Goal: Task Accomplishment & Management: Use online tool/utility

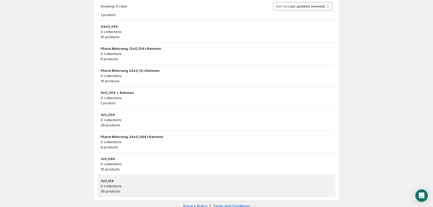
scroll to position [130, 0]
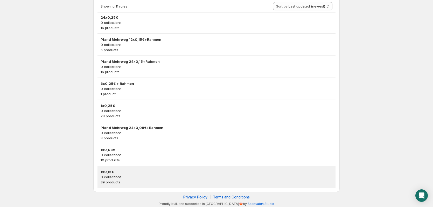
click at [113, 173] on h3 "1x0,15€" at bounding box center [217, 171] width 232 height 5
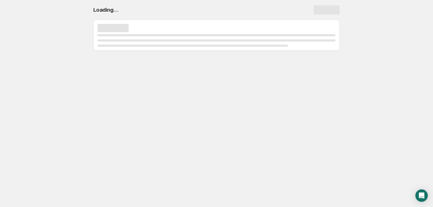
scroll to position [0, 0]
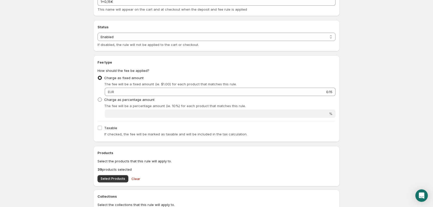
scroll to position [52, 0]
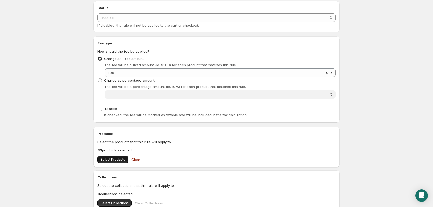
click at [116, 161] on span "Select Products" at bounding box center [113, 159] width 25 height 4
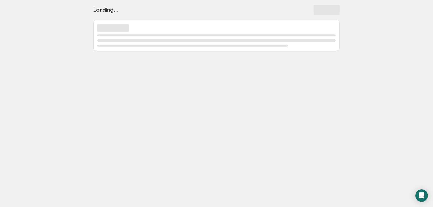
scroll to position [0, 0]
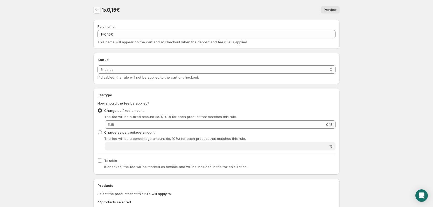
click at [98, 11] on icon "Settings" at bounding box center [96, 9] width 5 height 5
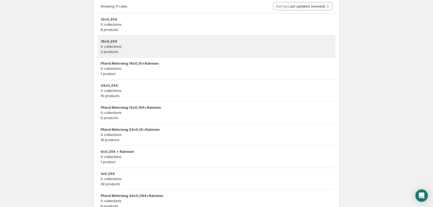
scroll to position [131, 0]
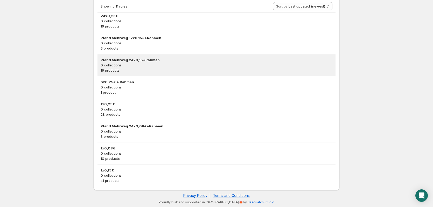
click at [166, 67] on p "0 collections" at bounding box center [217, 65] width 232 height 5
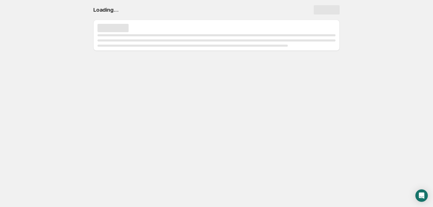
scroll to position [0, 0]
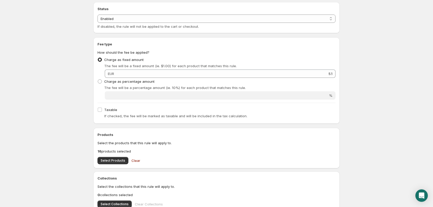
scroll to position [78, 0]
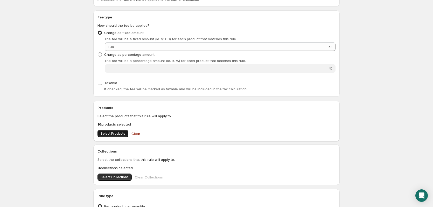
click at [114, 136] on button "Select Products" at bounding box center [113, 133] width 31 height 7
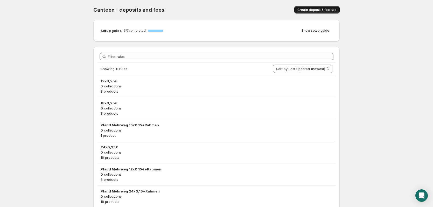
click at [312, 8] on button "Create deposit & fee rule" at bounding box center [316, 9] width 45 height 7
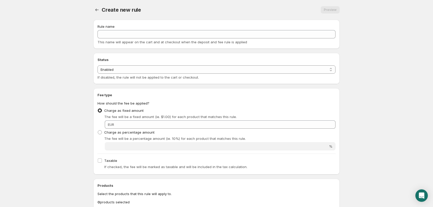
click at [133, 42] on span "This name will appear on the cart and at checkout when the deposit and fee rule…" at bounding box center [173, 42] width 150 height 4
click at [133, 39] on div "Rule name This name will appear on the cart and at checkout when the deposit an…" at bounding box center [217, 34] width 238 height 21
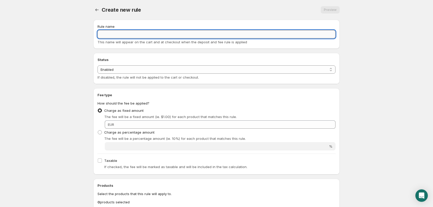
click at [134, 33] on input "Rule name" at bounding box center [217, 34] width 238 height 8
click at [96, 12] on icon "Settings" at bounding box center [96, 9] width 5 height 5
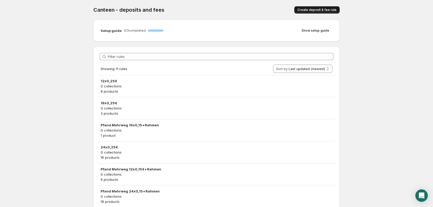
click at [310, 10] on span "Create deposit & fee rule" at bounding box center [317, 10] width 39 height 4
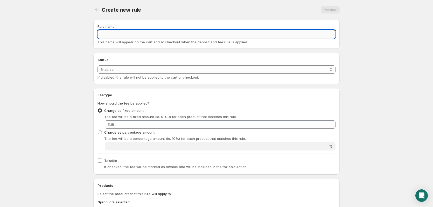
click at [244, 32] on input "Rule name" at bounding box center [217, 34] width 238 height 8
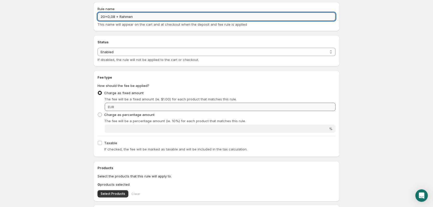
scroll to position [26, 0]
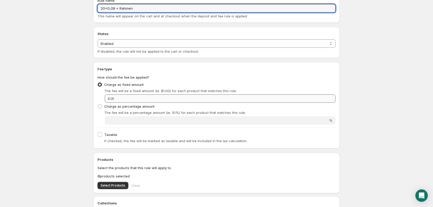
type input "20x0,08 + Rahmen"
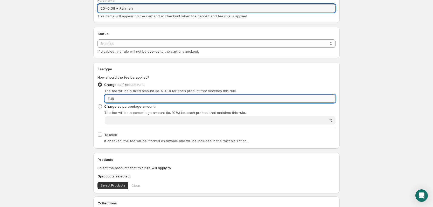
click at [193, 99] on input "Fixed amount" at bounding box center [226, 98] width 220 height 8
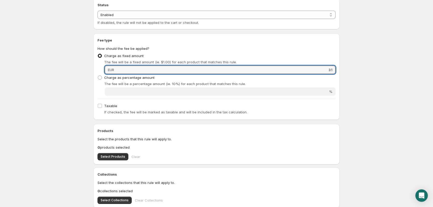
scroll to position [104, 0]
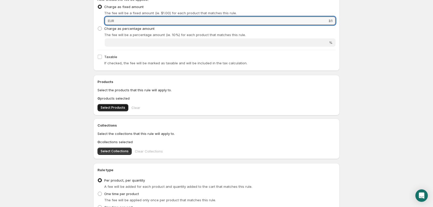
type input "3.1"
click at [108, 106] on span "Select Products" at bounding box center [113, 108] width 25 height 4
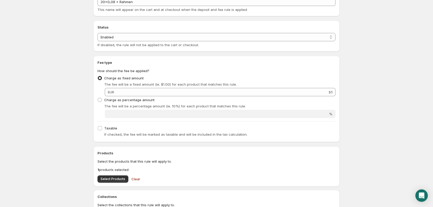
scroll to position [0, 0]
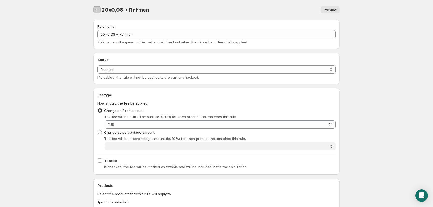
click at [98, 9] on icon "Settings" at bounding box center [96, 9] width 5 height 5
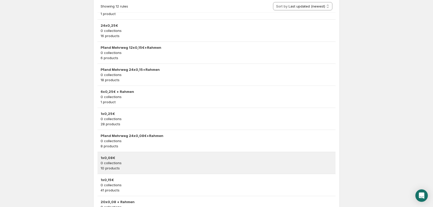
scroll to position [130, 0]
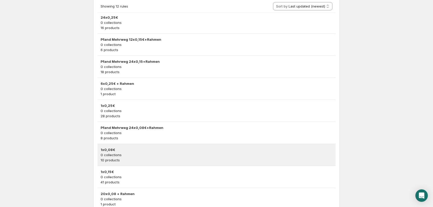
click at [145, 149] on h3 "1x0,08€" at bounding box center [217, 149] width 232 height 5
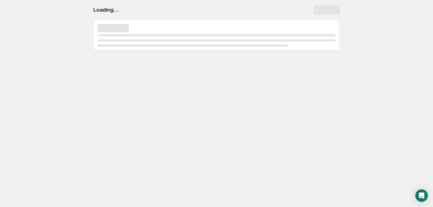
scroll to position [0, 0]
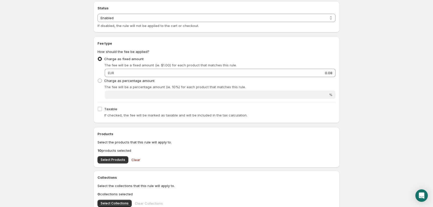
scroll to position [52, 0]
click at [112, 163] on button "Select Products" at bounding box center [113, 159] width 31 height 7
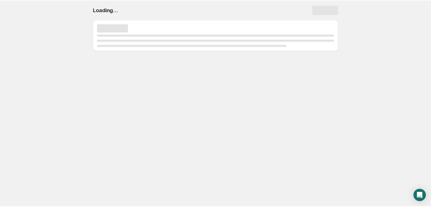
scroll to position [0, 0]
